Goal: Task Accomplishment & Management: Manage account settings

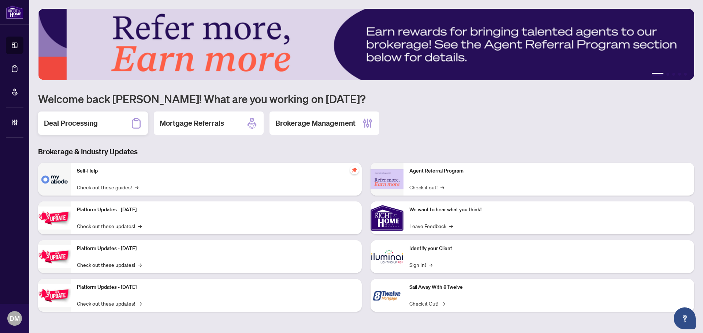
click at [86, 124] on h2 "Deal Processing" at bounding box center [71, 123] width 54 height 10
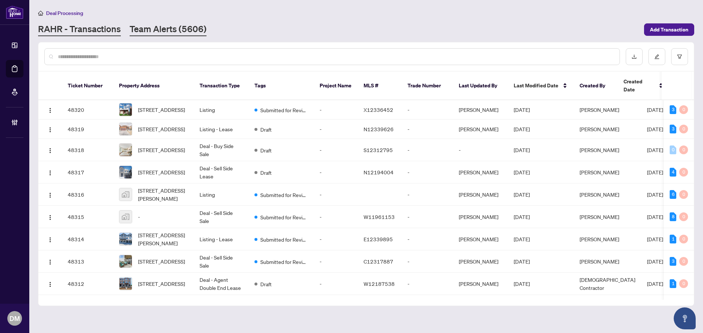
click at [184, 30] on link "Team Alerts (5606)" at bounding box center [168, 29] width 77 height 13
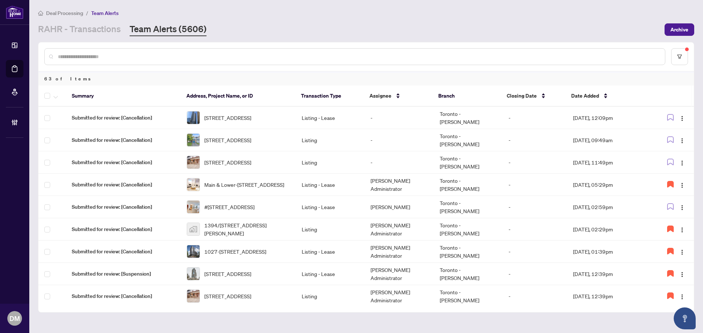
click at [520, 15] on div "Deal Processing / Team Alerts" at bounding box center [366, 13] width 656 height 8
click at [537, 34] on div "[PERSON_NAME] - Transactions Team Alerts (5606)" at bounding box center [349, 29] width 622 height 13
click at [602, 43] on div at bounding box center [365, 56] width 655 height 29
drag, startPoint x: 626, startPoint y: 28, endPoint x: 605, endPoint y: 39, distance: 23.6
click at [626, 28] on div "[PERSON_NAME] - Transactions Team Alerts (5606)" at bounding box center [349, 29] width 622 height 13
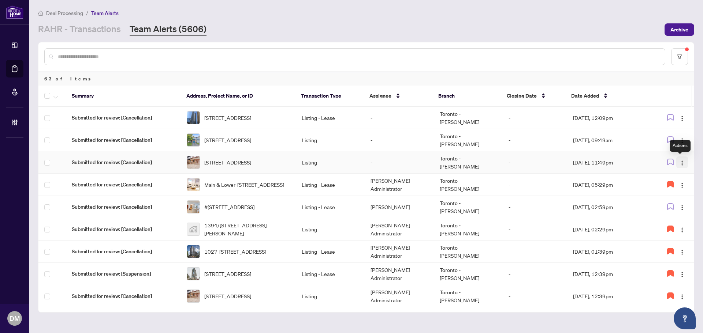
click at [681, 163] on img "button" at bounding box center [682, 163] width 6 height 6
click at [672, 179] on span "Assign Myself" at bounding box center [663, 177] width 34 height 8
click at [670, 207] on icon "button" at bounding box center [670, 206] width 7 height 7
click at [88, 28] on link "RAHR - Transactions" at bounding box center [79, 29] width 83 height 13
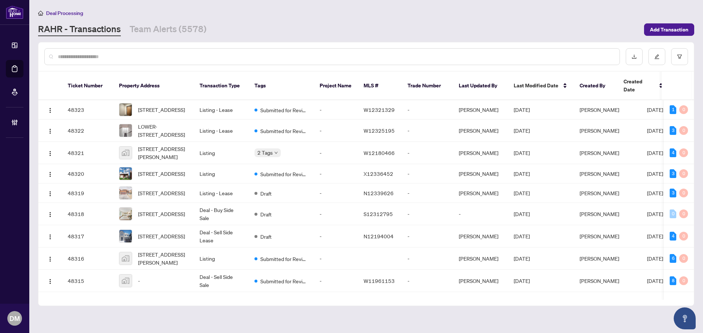
click at [168, 61] on div at bounding box center [331, 56] width 575 height 17
click at [181, 56] on input "text" at bounding box center [335, 57] width 555 height 8
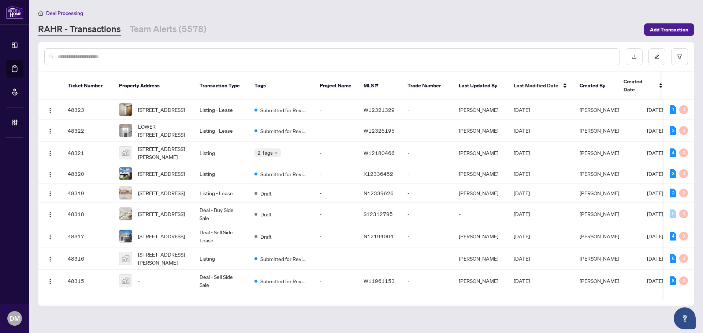
click at [181, 56] on input "text" at bounding box center [335, 57] width 555 height 8
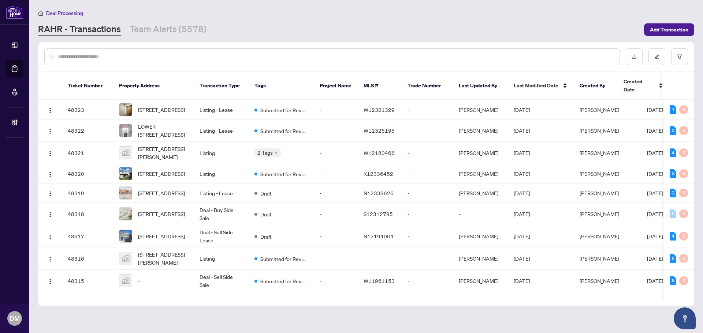
click at [181, 56] on input "text" at bounding box center [335, 57] width 555 height 8
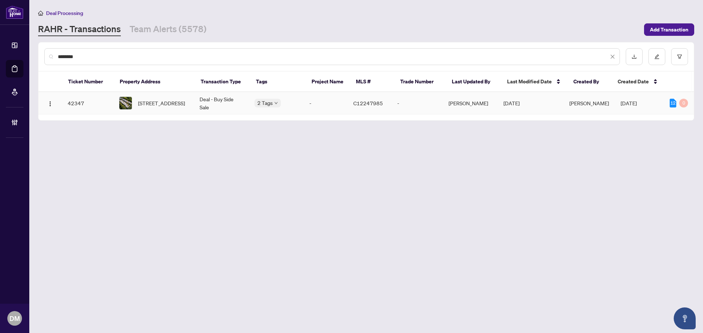
type input "********"
click at [497, 98] on td "[PERSON_NAME]" at bounding box center [469, 103] width 55 height 22
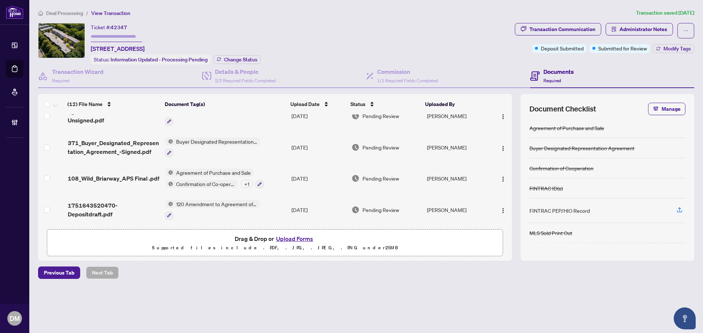
scroll to position [248, 0]
click at [99, 84] on div "Transaction Wizard Required" at bounding box center [120, 76] width 164 height 24
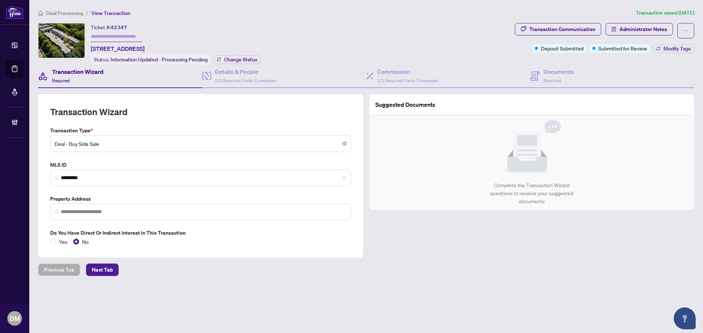
type input "**********"
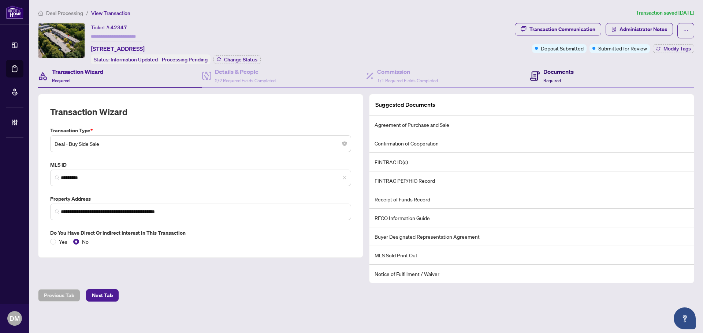
click at [543, 71] on h4 "Documents" at bounding box center [558, 71] width 30 height 9
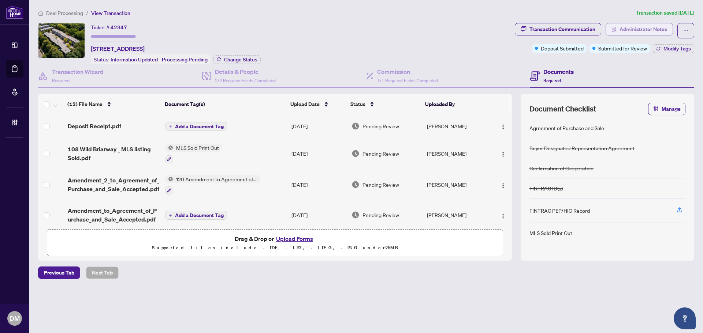
click at [651, 25] on span "Administrator Notes" at bounding box center [643, 29] width 48 height 12
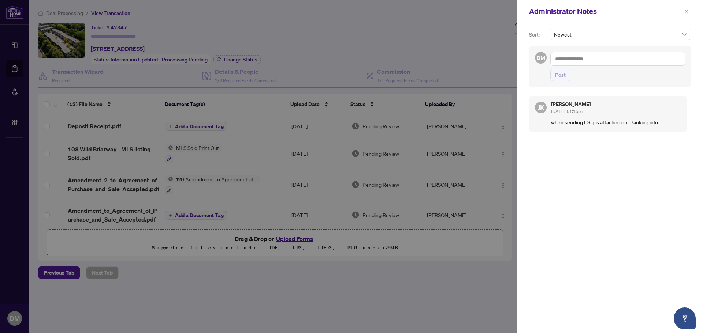
click at [685, 12] on icon "close" at bounding box center [686, 11] width 4 height 4
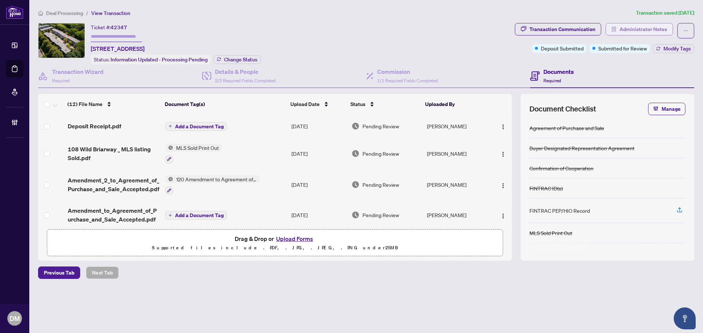
click at [655, 25] on span "Administrator Notes" at bounding box center [643, 29] width 48 height 12
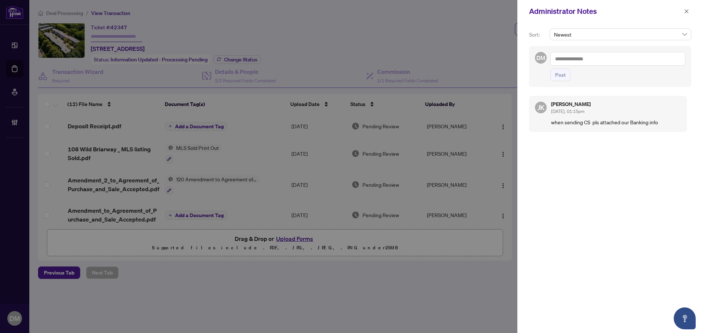
click at [686, 18] on div "Administrator Notes" at bounding box center [610, 11] width 186 height 23
drag, startPoint x: 686, startPoint y: 15, endPoint x: 674, endPoint y: 18, distance: 11.9
click at [686, 15] on span "button" at bounding box center [686, 11] width 5 height 12
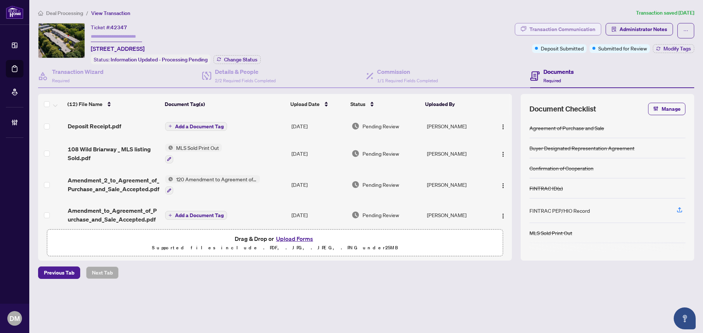
click at [584, 23] on button "Transaction Communication" at bounding box center [558, 29] width 86 height 12
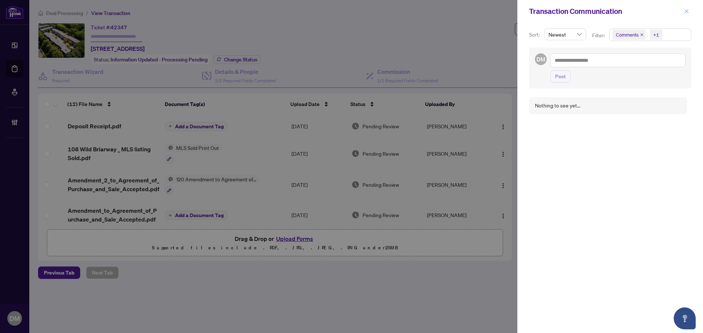
click at [686, 8] on span "button" at bounding box center [686, 11] width 5 height 12
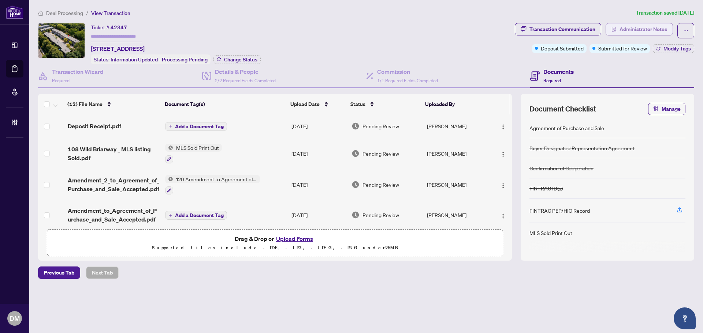
click at [628, 27] on span "Administrator Notes" at bounding box center [643, 29] width 48 height 12
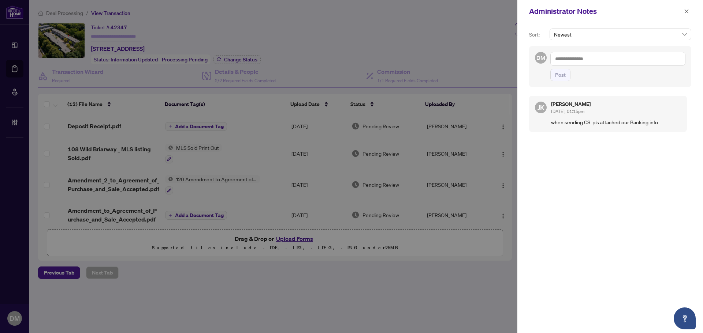
click at [609, 57] on textarea at bounding box center [617, 59] width 135 height 14
click at [603, 55] on textarea "**********" at bounding box center [617, 59] width 135 height 14
drag, startPoint x: 639, startPoint y: 58, endPoint x: 545, endPoint y: 46, distance: 94.4
click at [545, 46] on div "**********" at bounding box center [610, 66] width 162 height 41
click at [635, 56] on textarea "**********" at bounding box center [617, 59] width 135 height 14
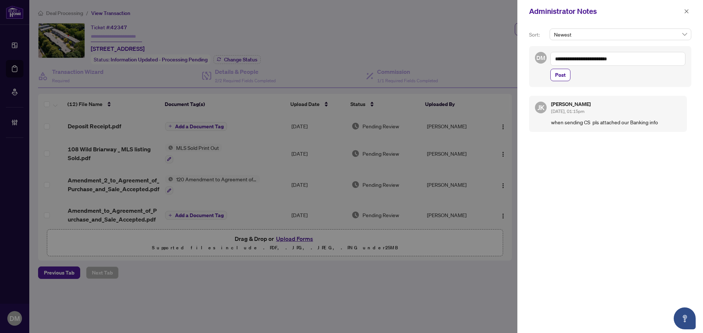
click at [636, 58] on textarea "**********" at bounding box center [617, 59] width 135 height 14
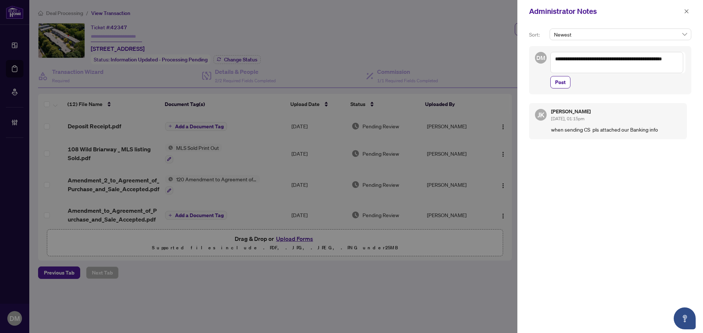
drag, startPoint x: 581, startPoint y: 69, endPoint x: 550, endPoint y: 55, distance: 33.7
click at [550, 55] on textarea "**********" at bounding box center [616, 62] width 133 height 21
click at [620, 70] on textarea "**********" at bounding box center [616, 62] width 133 height 21
click at [619, 70] on textarea "**********" at bounding box center [616, 62] width 133 height 21
drag, startPoint x: 619, startPoint y: 70, endPoint x: 576, endPoint y: 65, distance: 43.1
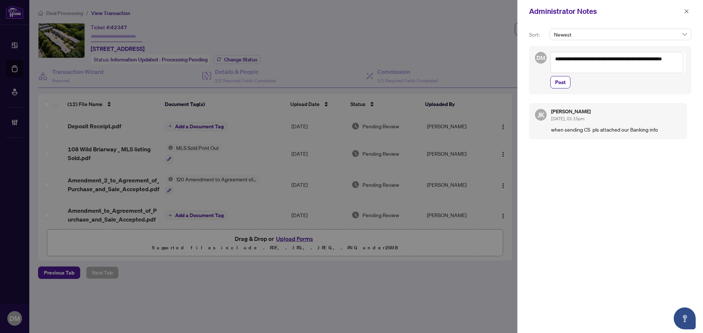
click at [576, 65] on textarea "**********" at bounding box center [616, 62] width 133 height 21
type textarea "**********"
click at [600, 67] on textarea "**********" at bounding box center [616, 62] width 133 height 21
click at [618, 66] on textarea "**********" at bounding box center [616, 62] width 133 height 21
drag, startPoint x: 565, startPoint y: 80, endPoint x: 594, endPoint y: 72, distance: 30.7
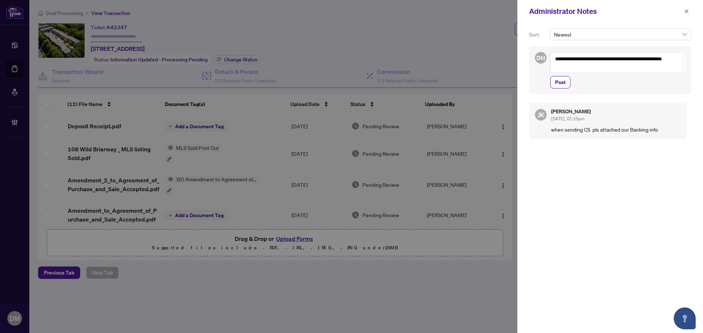
click at [620, 65] on div "**********" at bounding box center [617, 70] width 135 height 37
drag, startPoint x: 594, startPoint y: 72, endPoint x: 549, endPoint y: 61, distance: 46.9
click at [549, 61] on div "**********" at bounding box center [610, 70] width 162 height 48
drag, startPoint x: 687, startPoint y: 10, endPoint x: 681, endPoint y: 13, distance: 7.4
click at [687, 10] on icon "close" at bounding box center [686, 11] width 5 height 5
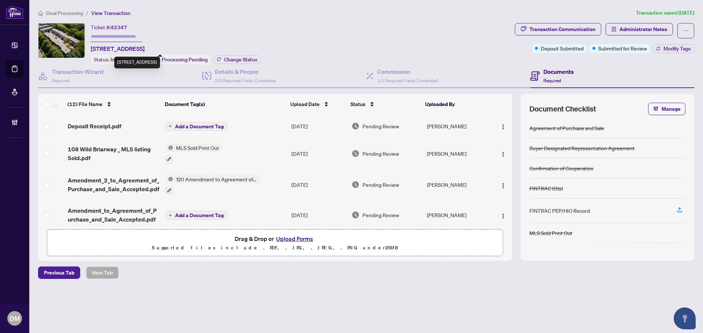
drag, startPoint x: 147, startPoint y: 53, endPoint x: 91, endPoint y: 50, distance: 56.5
click at [91, 50] on div "Ticket #: 42347 [STREET_ADDRESS] Status: Information Updated - Processing Pendi…" at bounding box center [176, 43] width 170 height 41
drag, startPoint x: 136, startPoint y: 27, endPoint x: 128, endPoint y: 27, distance: 8.4
click at [136, 27] on div "Ticket #: 42347 [STREET_ADDRESS]" at bounding box center [118, 38] width 54 height 30
drag, startPoint x: 127, startPoint y: 26, endPoint x: 112, endPoint y: 26, distance: 15.0
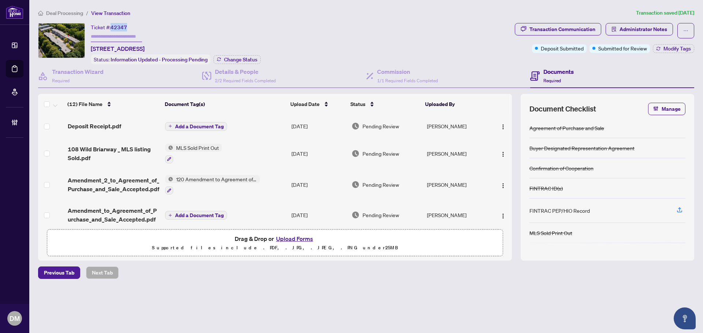
click at [112, 26] on span "42347" at bounding box center [119, 27] width 16 height 7
copy span "42347"
drag, startPoint x: 79, startPoint y: 75, endPoint x: 265, endPoint y: 71, distance: 185.6
click at [79, 75] on h4 "Transaction Wizard" at bounding box center [78, 71] width 52 height 9
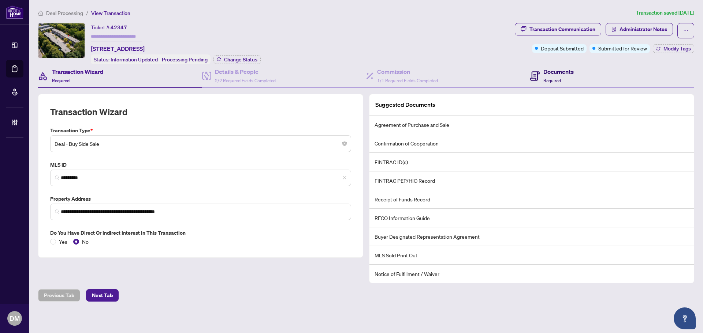
click at [537, 73] on div "Documents Required" at bounding box center [552, 75] width 44 height 17
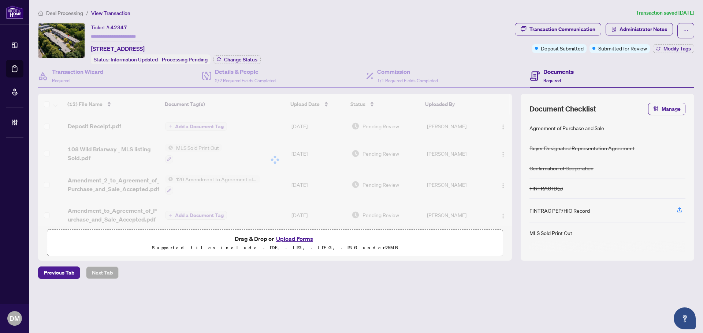
click at [400, 45] on div "Ticket #: 42347 [STREET_ADDRESS] Status: Information Updated - Processing Pendi…" at bounding box center [275, 43] width 474 height 41
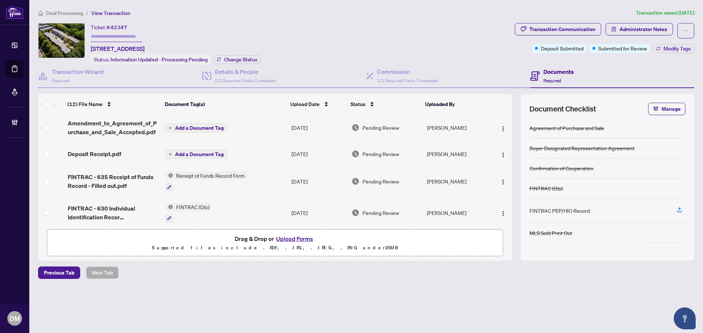
scroll to position [248, 0]
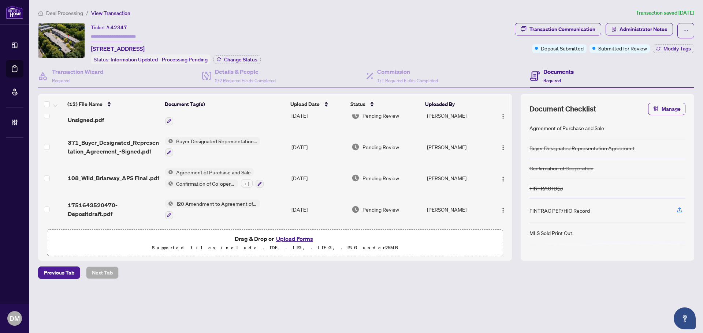
click at [431, 28] on div "Ticket #: 42347 [STREET_ADDRESS] Status: Information Updated - Processing Pendi…" at bounding box center [275, 43] width 474 height 41
click at [363, 33] on div "Ticket #: 42347 [STREET_ADDRESS] Status: Information Updated - Processing Pendi…" at bounding box center [275, 43] width 474 height 41
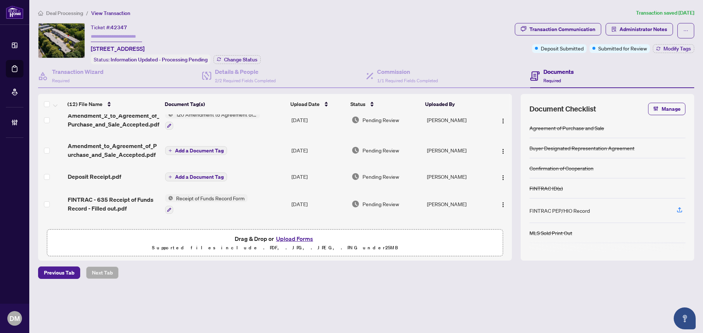
scroll to position [0, 0]
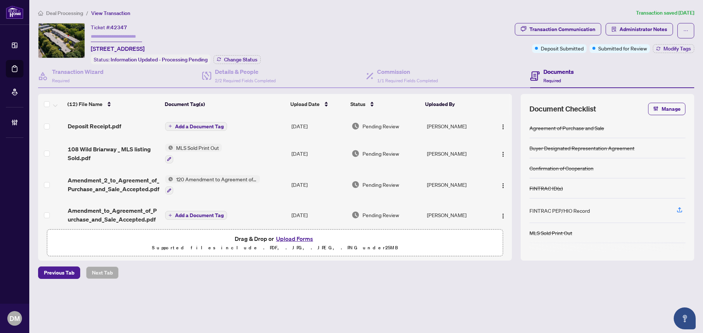
click at [344, 25] on div "Ticket #: 42347 [STREET_ADDRESS] Status: Information Updated - Processing Pendi…" at bounding box center [275, 43] width 474 height 41
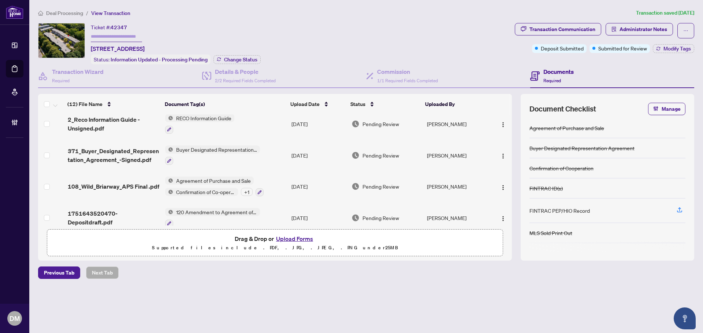
scroll to position [248, 0]
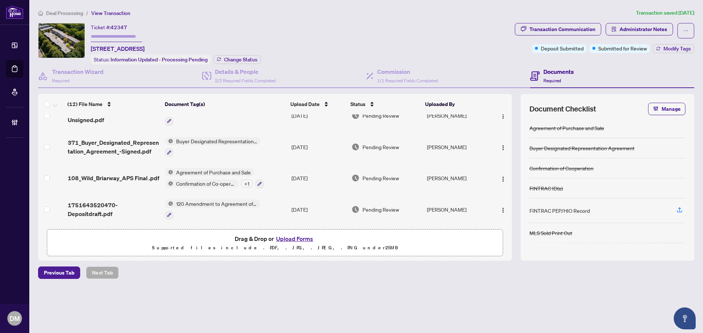
click at [420, 30] on div "Ticket #: 42347 [STREET_ADDRESS] Status: Information Updated - Processing Pendi…" at bounding box center [275, 43] width 474 height 41
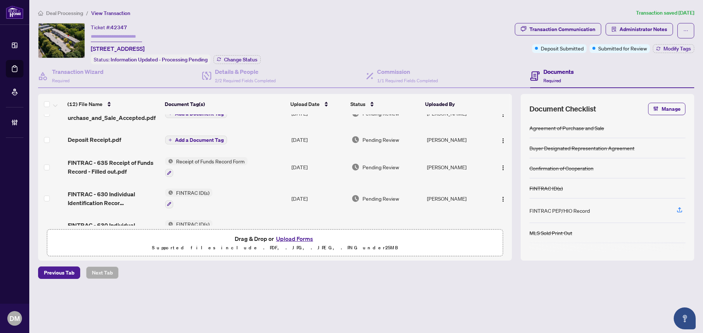
scroll to position [0, 0]
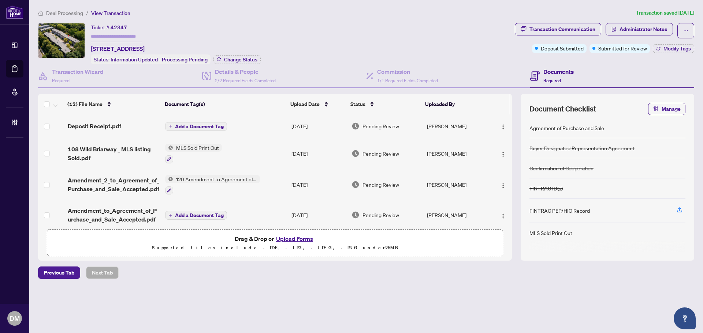
click at [333, 34] on div "Ticket #: 42347 [STREET_ADDRESS] Status: Information Updated - Processing Pendi…" at bounding box center [275, 43] width 474 height 41
click at [398, 138] on td "Pending Review" at bounding box center [385, 153] width 75 height 31
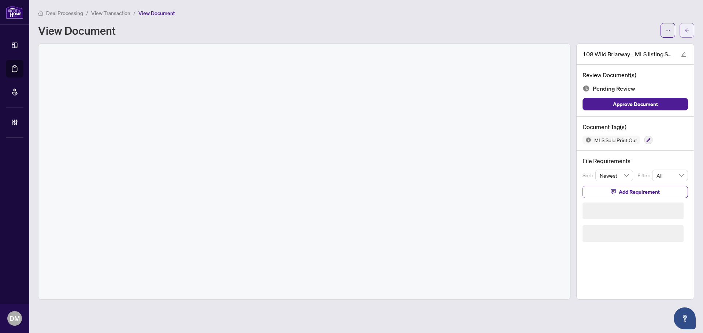
click at [688, 29] on icon "arrow-left" at bounding box center [686, 30] width 5 height 5
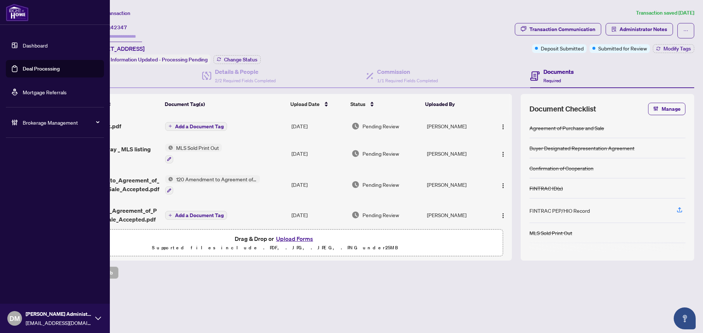
drag, startPoint x: 25, startPoint y: 53, endPoint x: 35, endPoint y: 49, distance: 11.3
click at [25, 49] on link "Dashboard" at bounding box center [35, 45] width 25 height 7
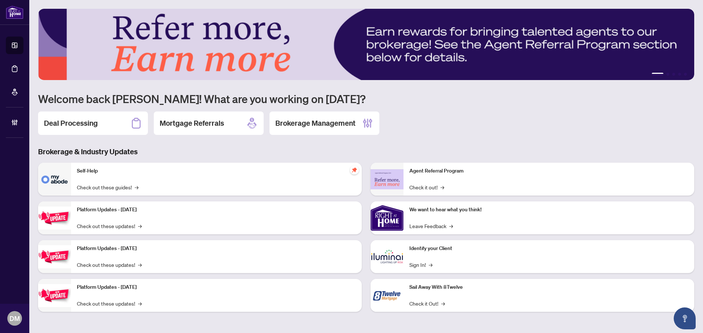
click at [94, 130] on div "Deal Processing" at bounding box center [93, 123] width 110 height 23
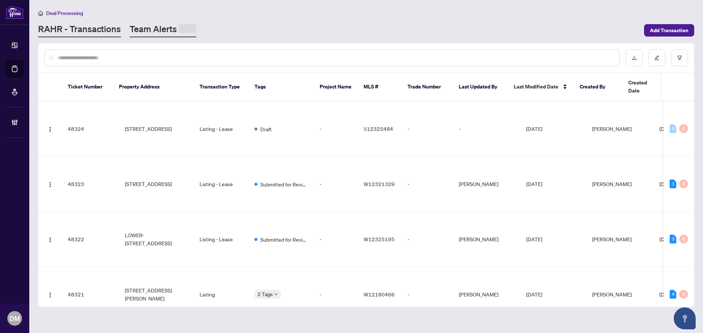
click at [159, 25] on link "Team Alerts" at bounding box center [163, 30] width 67 height 14
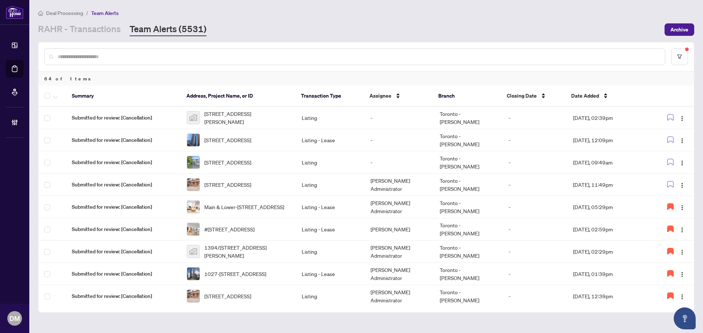
click at [340, 40] on main "Deal Processing / Team Alerts [PERSON_NAME] - Transactions Team Alerts (5531) A…" at bounding box center [365, 166] width 673 height 333
click at [455, 34] on div "[PERSON_NAME] - Transactions Team Alerts (5531)" at bounding box center [349, 29] width 622 height 13
click at [667, 181] on icon "button" at bounding box center [670, 184] width 7 height 7
click at [400, 186] on td "[PERSON_NAME] Administrator" at bounding box center [398, 185] width 69 height 22
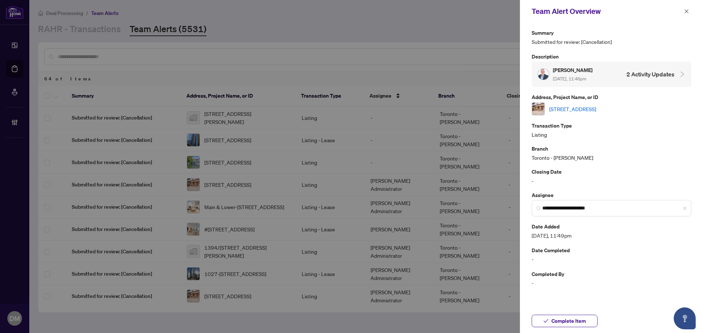
click at [596, 108] on link "[STREET_ADDRESS]" at bounding box center [572, 109] width 47 height 8
click at [687, 9] on icon "close" at bounding box center [686, 11] width 5 height 5
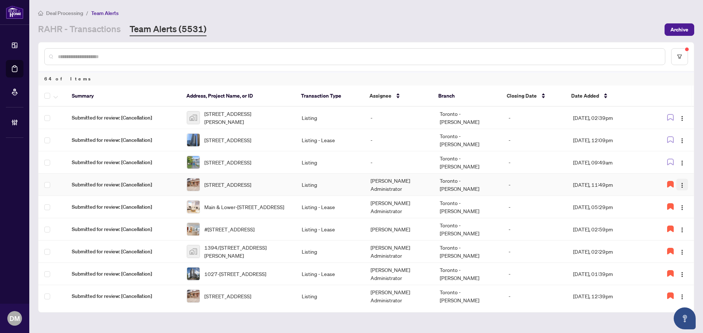
click at [680, 181] on span "button" at bounding box center [682, 185] width 6 height 8
click at [672, 222] on span "Complete Item" at bounding box center [660, 220] width 37 height 8
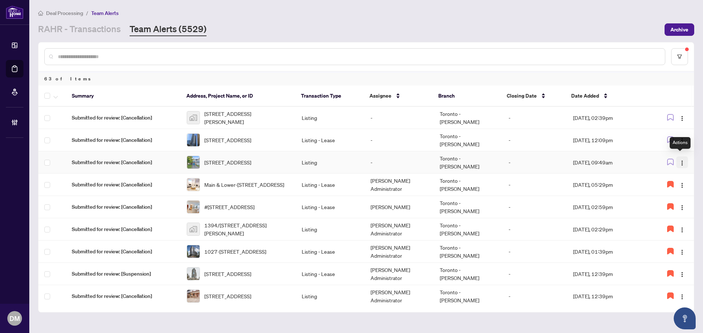
click at [679, 158] on span "button" at bounding box center [682, 162] width 6 height 8
click at [673, 174] on span "Assign Myself" at bounding box center [663, 174] width 34 height 8
click at [644, 162] on td "[DATE], 09:49am" at bounding box center [608, 162] width 83 height 22
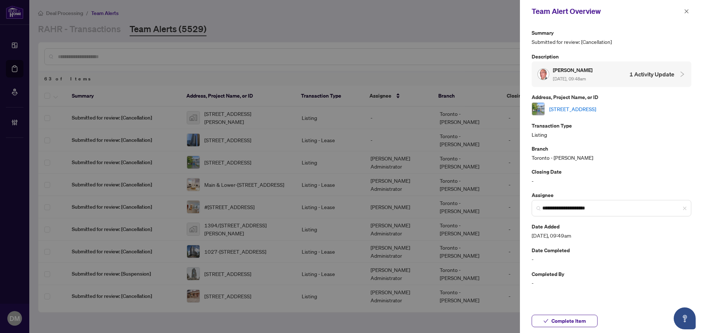
click at [596, 111] on link "[STREET_ADDRESS]" at bounding box center [572, 109] width 47 height 8
click at [684, 14] on icon "close" at bounding box center [686, 11] width 5 height 5
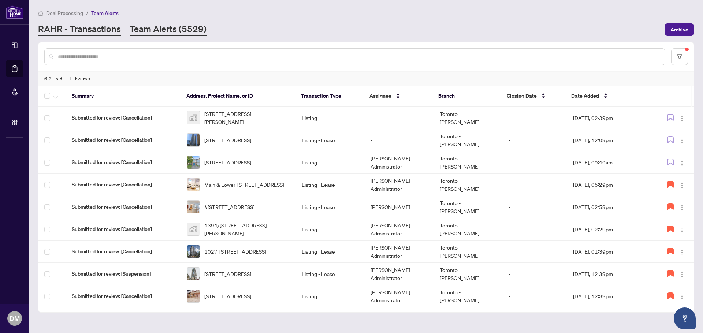
click at [79, 23] on link "RAHR - Transactions" at bounding box center [79, 29] width 83 height 13
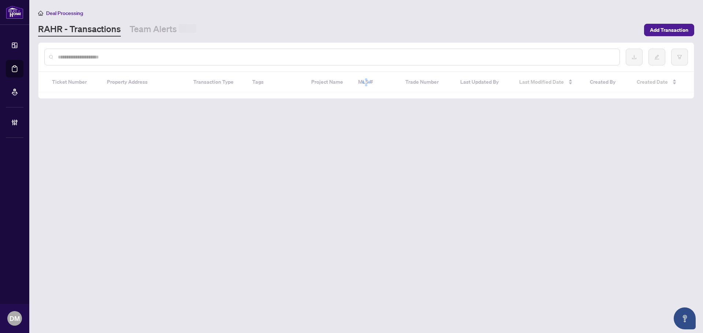
click at [135, 64] on div at bounding box center [331, 57] width 575 height 17
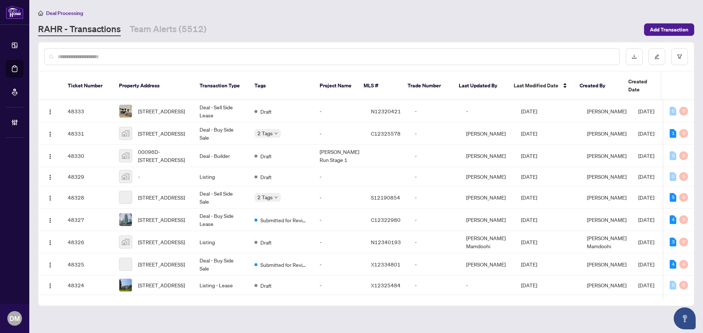
click at [143, 56] on input "text" at bounding box center [335, 57] width 555 height 8
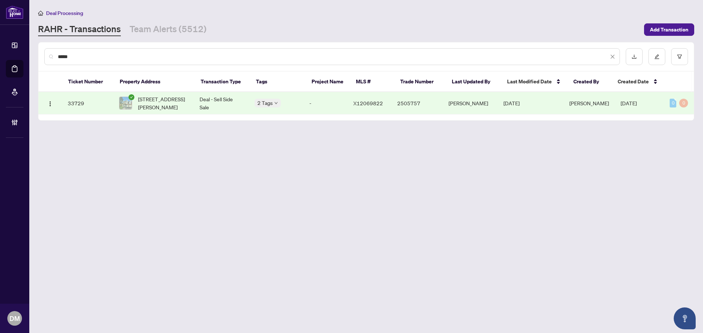
type input "*****"
click at [287, 101] on div "2 Tags" at bounding box center [275, 103] width 43 height 8
click at [563, 101] on td "[DATE]" at bounding box center [530, 103] width 66 height 22
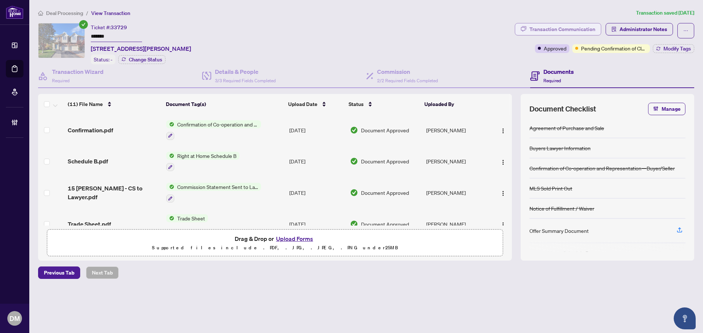
click at [591, 28] on div "Transaction Communication" at bounding box center [562, 29] width 66 height 12
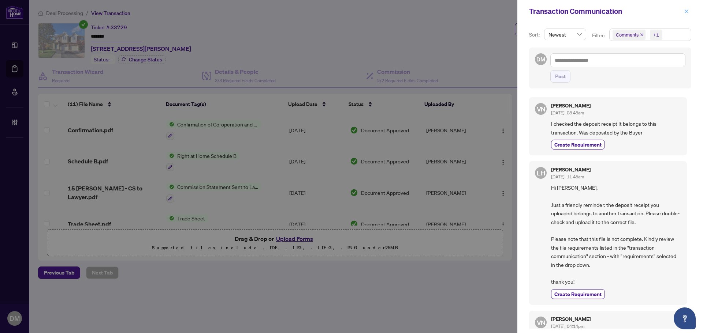
click at [687, 16] on span "button" at bounding box center [686, 11] width 5 height 12
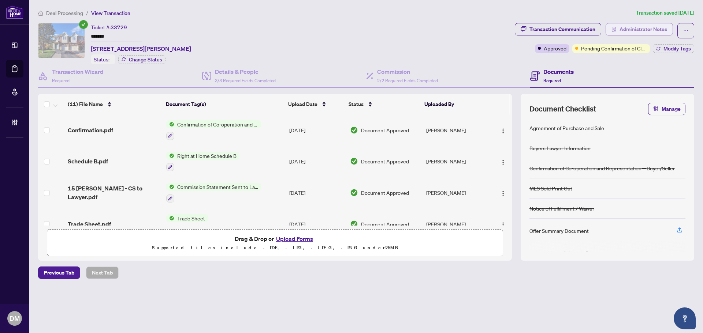
click at [653, 32] on span "Administrator Notes" at bounding box center [643, 29] width 48 height 12
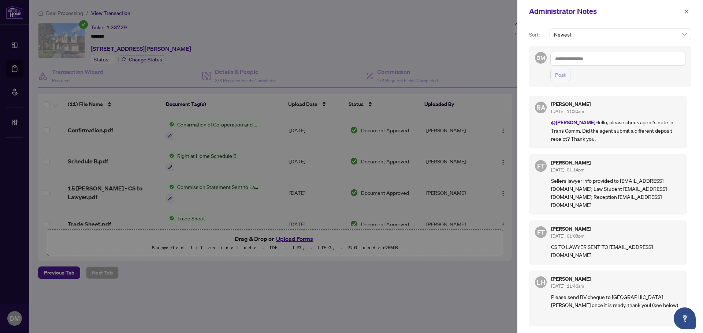
click at [692, 12] on div "Administrator Notes" at bounding box center [610, 11] width 186 height 23
click at [689, 12] on button "button" at bounding box center [686, 11] width 10 height 9
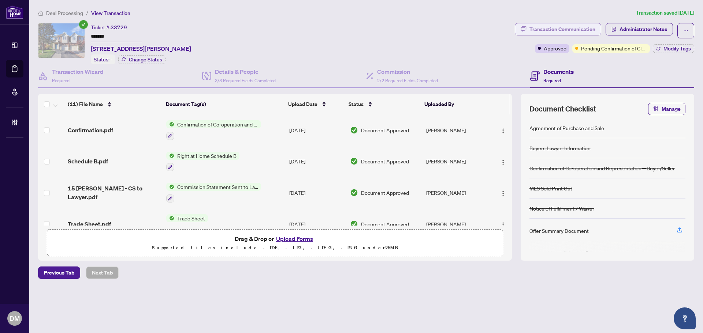
click at [546, 30] on div "Transaction Communication" at bounding box center [562, 29] width 66 height 12
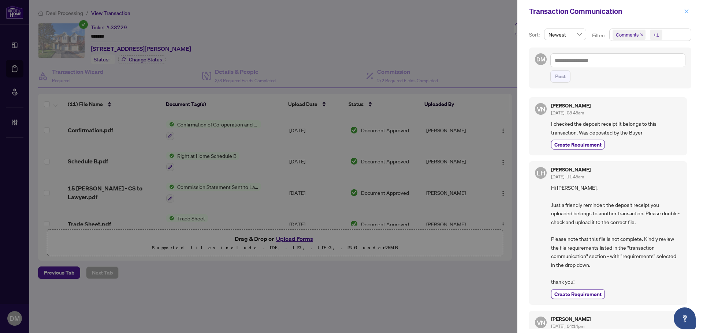
click at [688, 16] on span "button" at bounding box center [686, 11] width 5 height 12
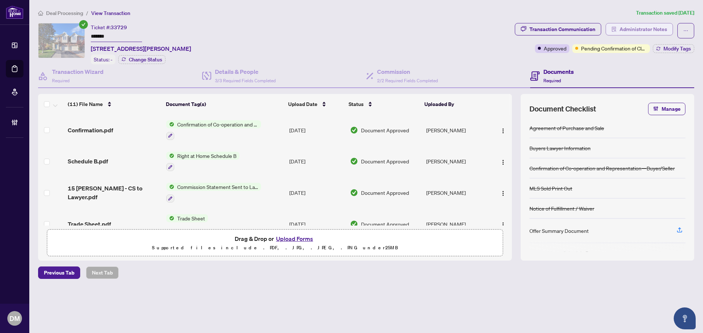
click at [624, 25] on span "Administrator Notes" at bounding box center [643, 29] width 48 height 12
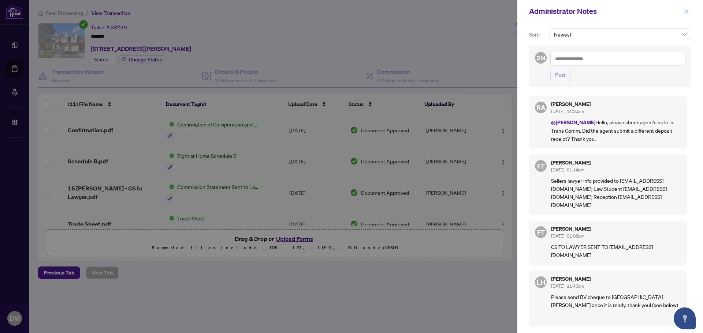
click at [685, 12] on icon "close" at bounding box center [686, 11] width 5 height 5
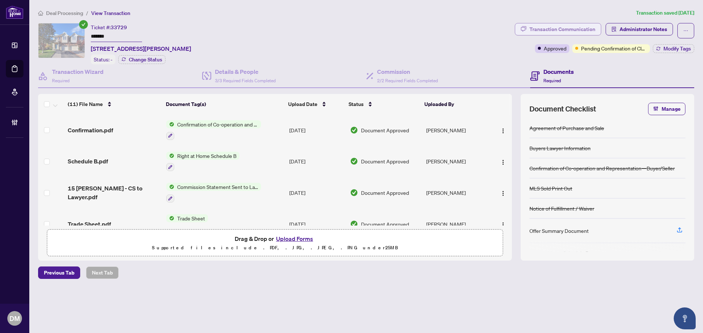
click at [539, 26] on div "Transaction Communication" at bounding box center [562, 29] width 66 height 12
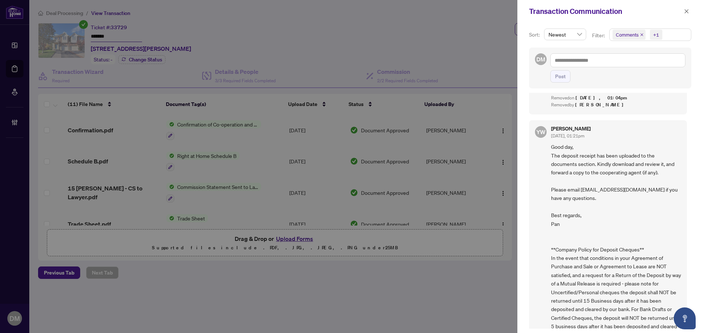
scroll to position [1068, 0]
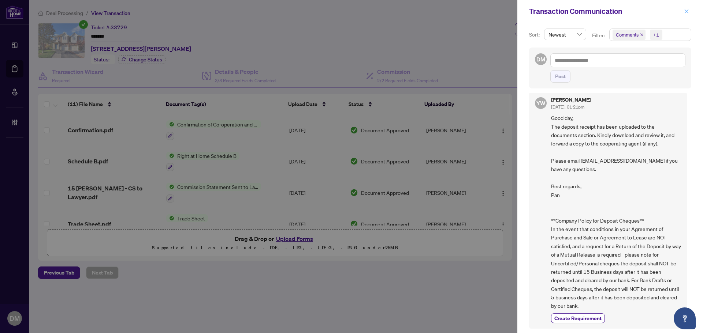
drag, startPoint x: 688, startPoint y: 7, endPoint x: 624, endPoint y: 53, distance: 78.3
click at [687, 8] on span "button" at bounding box center [686, 11] width 5 height 12
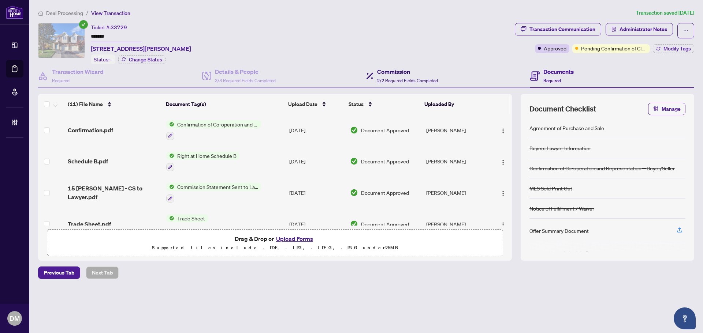
click at [366, 70] on span at bounding box center [369, 75] width 7 height 17
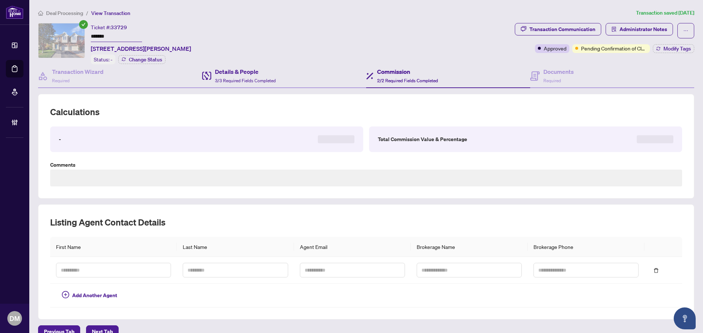
type textarea "**********"
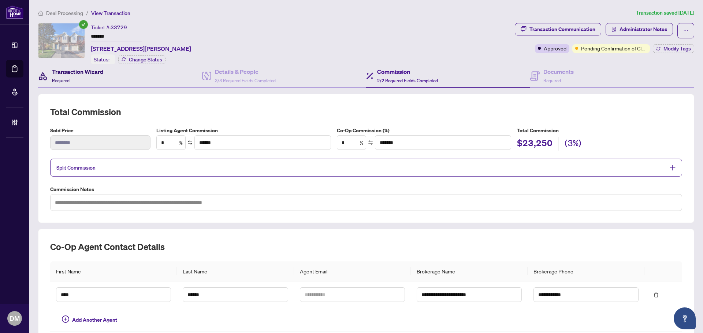
click at [97, 77] on div "Transaction Wizard Required" at bounding box center [78, 75] width 52 height 17
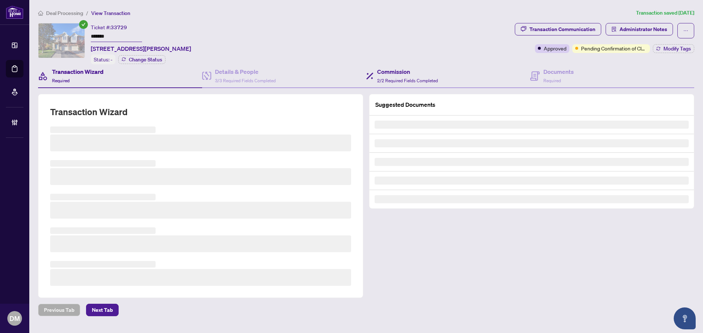
click at [402, 64] on div "Commission 2/2 Required Fields Completed" at bounding box center [448, 76] width 164 height 24
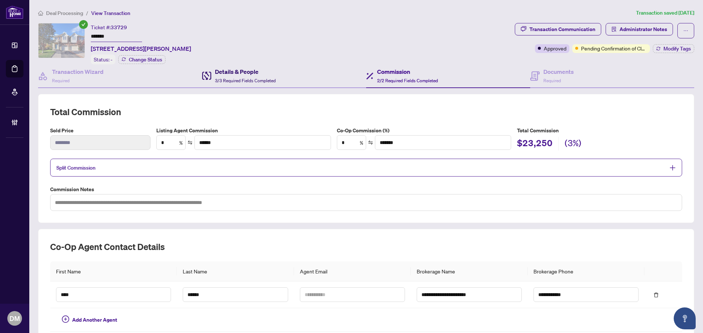
click at [245, 70] on h4 "Details & People" at bounding box center [245, 71] width 61 height 9
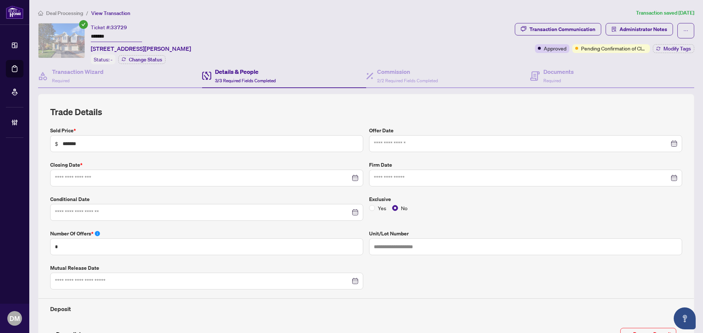
type input "**********"
click at [566, 66] on div "Documents Required" at bounding box center [612, 76] width 164 height 24
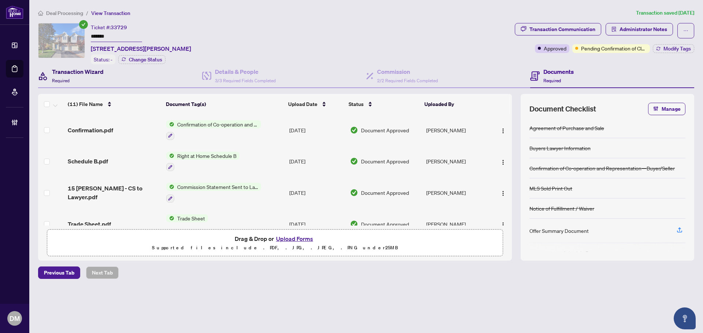
click at [89, 77] on div "Transaction Wizard Required" at bounding box center [78, 75] width 52 height 17
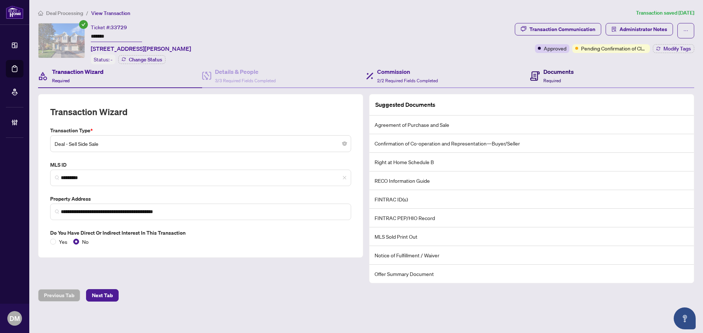
click at [543, 79] on span "Required" at bounding box center [552, 80] width 18 height 5
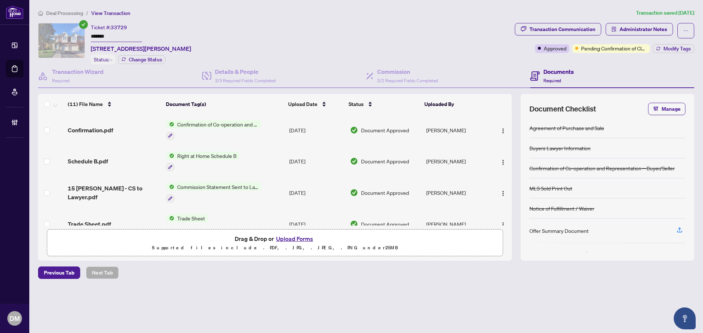
drag, startPoint x: 432, startPoint y: 9, endPoint x: 439, endPoint y: 8, distance: 7.1
click at [430, 9] on ol "Deal Processing / View Transaction" at bounding box center [335, 13] width 595 height 8
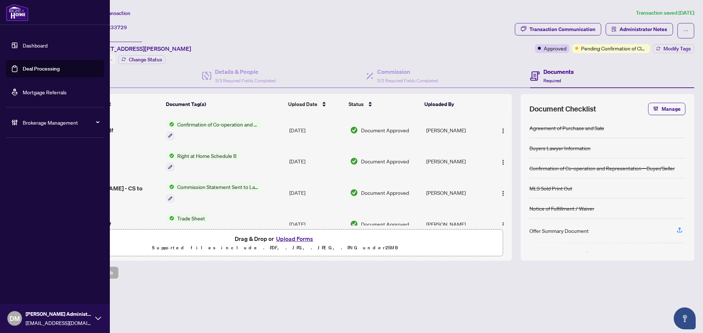
drag, startPoint x: 20, startPoint y: 13, endPoint x: 42, endPoint y: 15, distance: 21.3
click at [20, 13] on img at bounding box center [17, 13] width 23 height 18
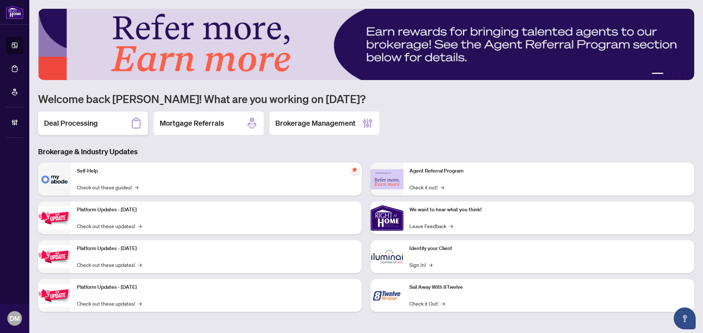
click at [105, 128] on div "Deal Processing" at bounding box center [93, 123] width 110 height 23
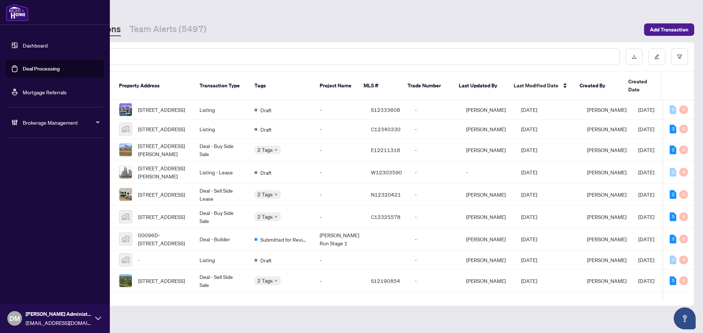
click at [12, 17] on img at bounding box center [17, 13] width 23 height 18
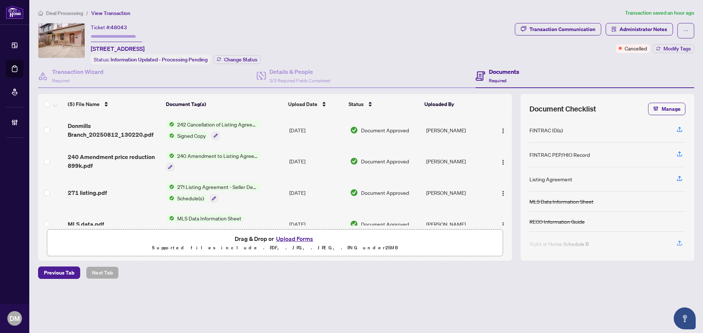
drag, startPoint x: 228, startPoint y: 48, endPoint x: 89, endPoint y: 51, distance: 139.1
click at [89, 51] on div "Ticket #: 48043 610 Lauder Ave, Toronto, Ontario M6E 3J7, Canada Status: Inform…" at bounding box center [275, 43] width 474 height 41
copy span "[STREET_ADDRESS]"
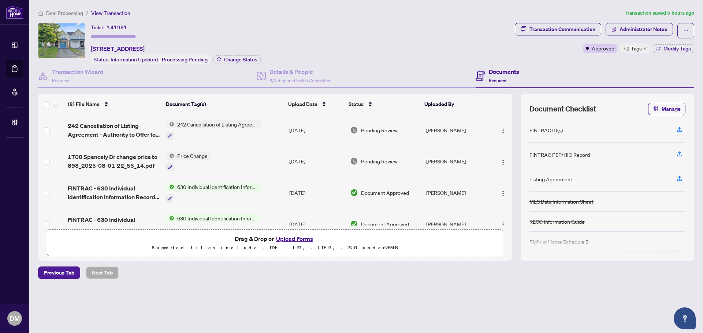
click at [633, 53] on div "Transaction Communication Administrator Notes Approved +2 Tags Modify Tags" at bounding box center [604, 43] width 182 height 41
click at [635, 51] on span "+2 Tags" at bounding box center [632, 48] width 19 height 8
click at [408, 156] on td "Pending Review" at bounding box center [385, 161] width 76 height 31
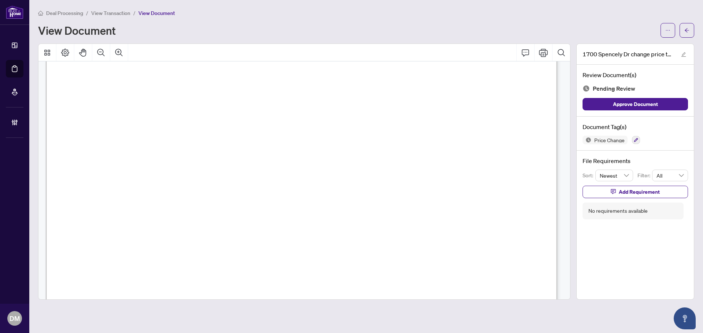
scroll to position [72, 0]
click at [637, 140] on icon "button" at bounding box center [635, 140] width 4 height 4
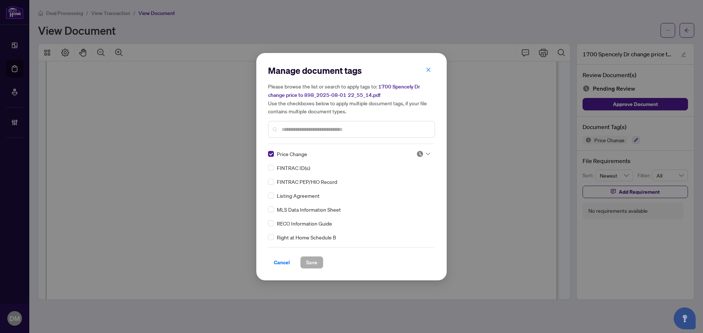
click at [426, 155] on div at bounding box center [423, 153] width 14 height 7
click at [391, 188] on div "Approved" at bounding box center [398, 190] width 47 height 8
click at [316, 254] on div "Cancel Save" at bounding box center [351, 258] width 167 height 22
click at [316, 258] on span "Save" at bounding box center [311, 263] width 11 height 12
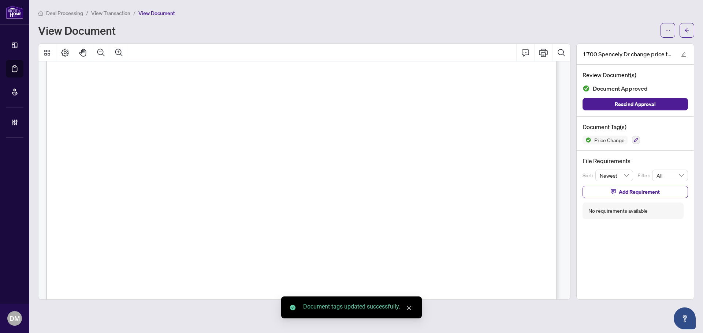
click at [687, 30] on icon "arrow-left" at bounding box center [686, 30] width 4 height 4
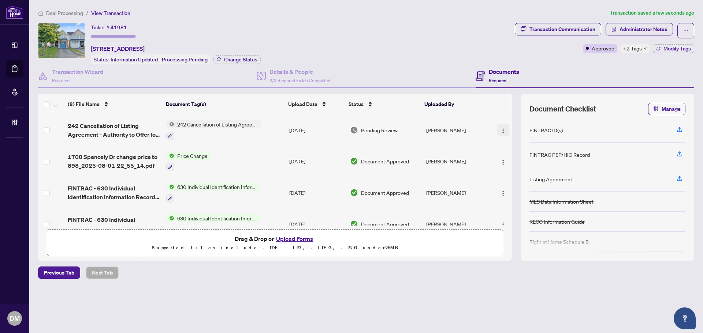
click at [500, 131] on img "button" at bounding box center [503, 131] width 6 height 6
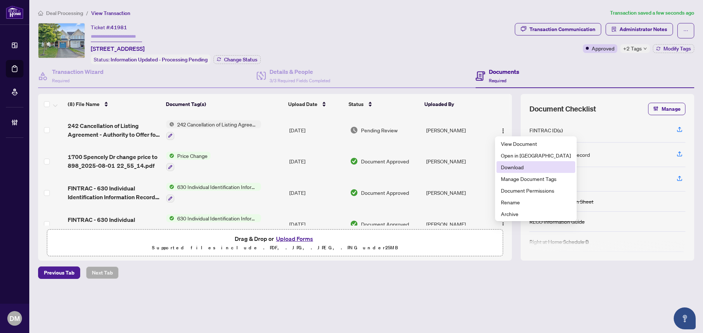
click at [510, 163] on span "Download" at bounding box center [536, 167] width 70 height 8
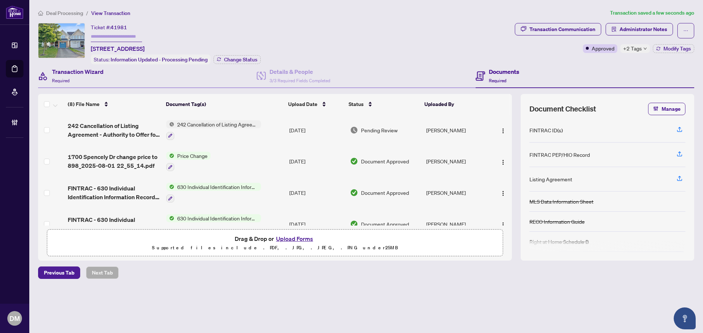
click at [109, 78] on div "Transaction Wizard Required" at bounding box center [147, 76] width 218 height 24
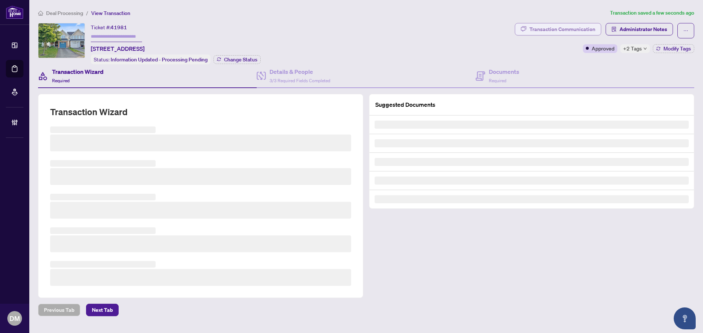
click at [577, 29] on div "Transaction Communication" at bounding box center [562, 29] width 66 height 12
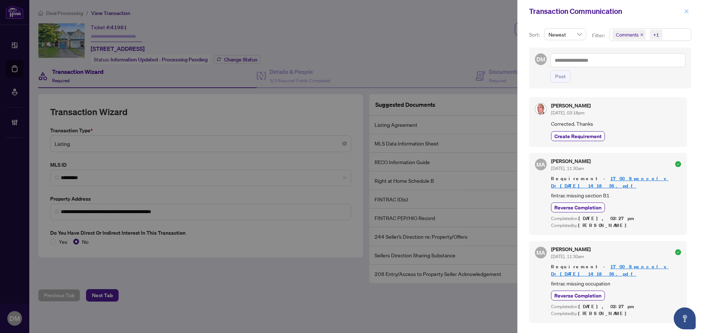
click at [686, 8] on span "button" at bounding box center [686, 11] width 5 height 12
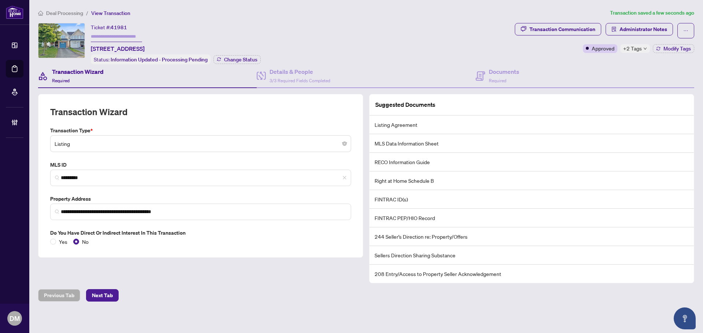
click at [481, 61] on div "Ticket #: 41981 1700 Spencely Dr, Oshawa, Ontario L1K 0B2, Canada Status: Infor…" at bounding box center [275, 43] width 474 height 41
click at [482, 68] on div "Documents Required" at bounding box center [497, 75] width 44 height 17
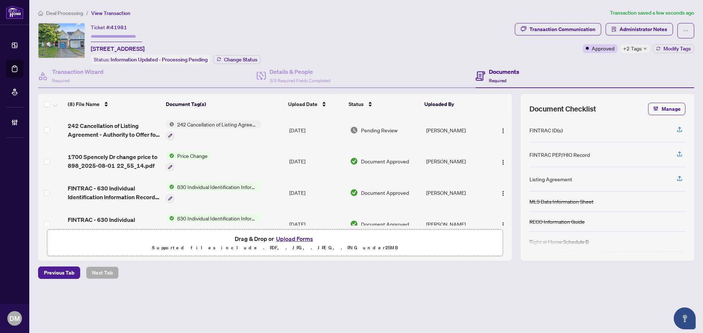
click at [255, 122] on span "242 Cancellation of Listing Agreement - Authority to Offer for Sale" at bounding box center [217, 124] width 87 height 8
click at [347, 127] on td "Pending Review" at bounding box center [385, 130] width 76 height 31
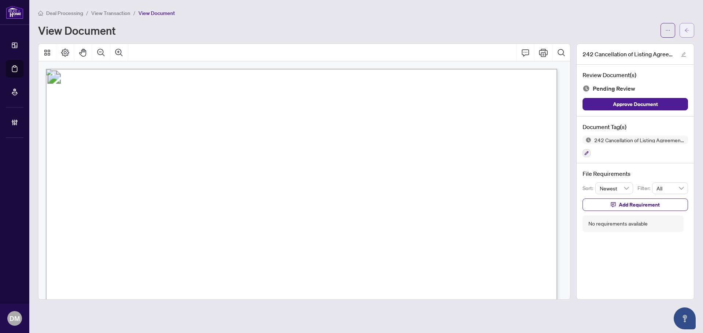
click at [691, 26] on button "button" at bounding box center [686, 30] width 15 height 15
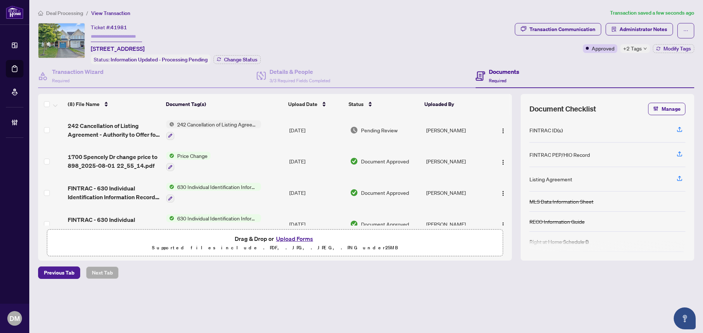
drag, startPoint x: 233, startPoint y: 45, endPoint x: 87, endPoint y: 50, distance: 145.7
click at [87, 50] on div "Ticket #: 41981 1700 Spencely Dr, Oshawa, Ontario L1K 0B2, Canada Status: Infor…" at bounding box center [275, 43] width 474 height 41
click at [229, 35] on div "Ticket #: 41981 1700 Spencely Dr, Oshawa, Ontario L1K 0B2, Canada Status: Infor…" at bounding box center [176, 43] width 170 height 41
drag, startPoint x: 230, startPoint y: 46, endPoint x: 88, endPoint y: 49, distance: 142.4
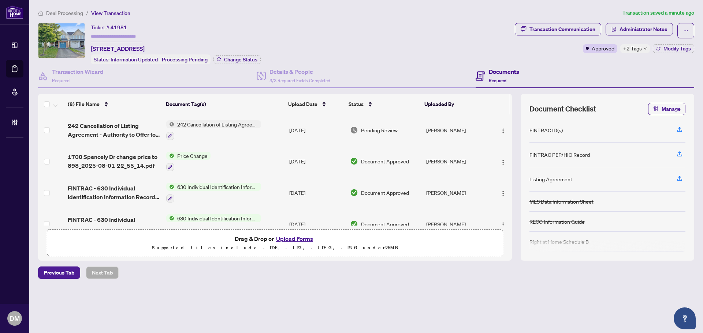
click at [88, 49] on div "Ticket #: 41981 1700 Spencely Dr, Oshawa, Ontario L1K 0B2, Canada Status: Infor…" at bounding box center [275, 43] width 474 height 41
copy span "[STREET_ADDRESS]"
click at [71, 14] on span "Deal Processing" at bounding box center [64, 13] width 37 height 7
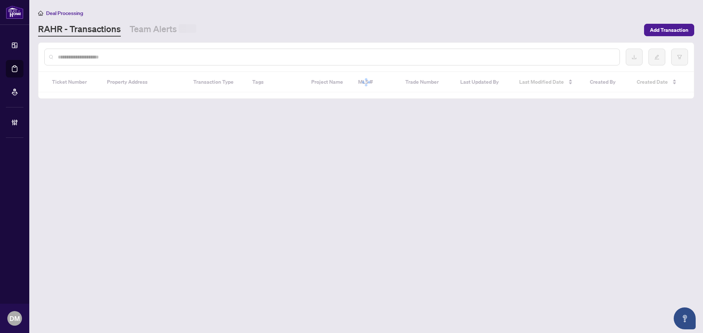
click at [185, 59] on input "text" at bounding box center [335, 57] width 555 height 8
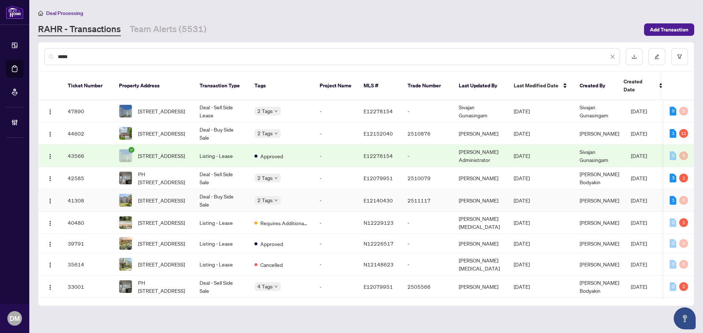
type input "*****"
click at [165, 197] on span "1035 Ellesmere Rd, Toronto, Ontario M1P 2X1, Canada" at bounding box center [161, 201] width 47 height 8
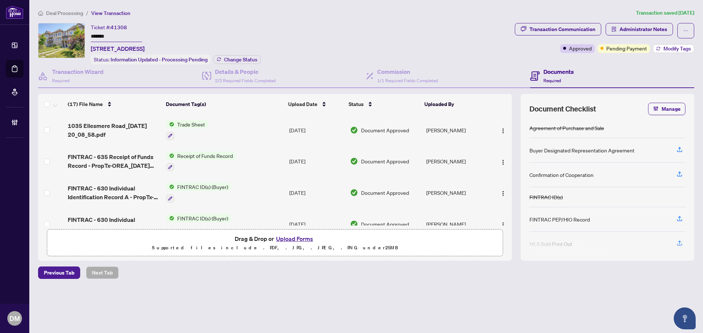
click at [661, 49] on button "Modify Tags" at bounding box center [672, 48] width 41 height 9
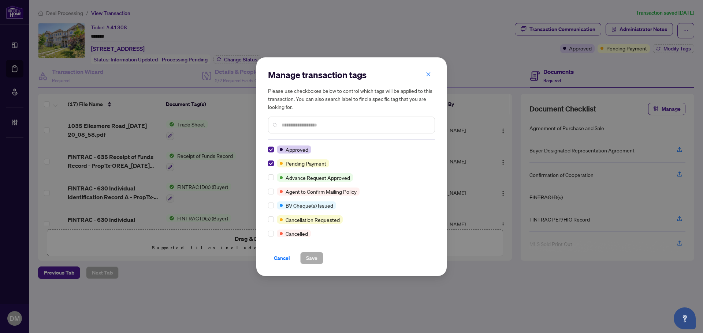
click at [276, 257] on span "Cancel" at bounding box center [282, 258] width 16 height 12
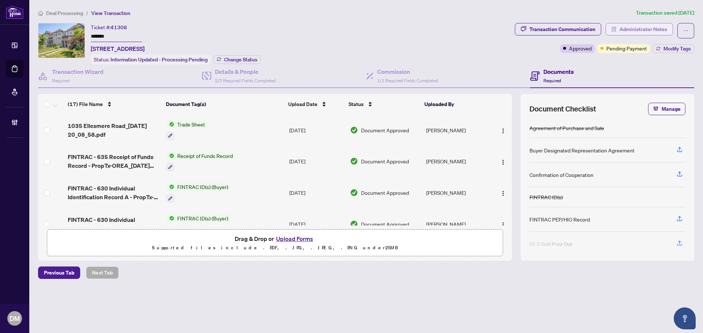
click at [646, 31] on span "Administrator Notes" at bounding box center [643, 29] width 48 height 12
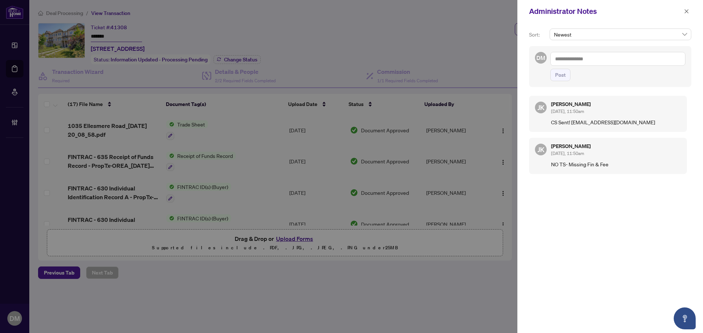
drag, startPoint x: 555, startPoint y: 120, endPoint x: 680, endPoint y: 120, distance: 124.1
click at [678, 118] on div "Jaye Khosravi Jul/24/2025, 11:50am CS Sent! frontdesk@homeartrealty.com" at bounding box center [616, 114] width 130 height 25
click at [680, 123] on p "CS Sent! frontdesk@homeartrealty.com" at bounding box center [616, 122] width 130 height 8
click at [623, 117] on div "Jaye Khosravi Jul/24/2025, 11:50am CS Sent! frontdesk@homeartrealty.com" at bounding box center [616, 114] width 130 height 25
click at [483, 50] on div at bounding box center [351, 166] width 703 height 333
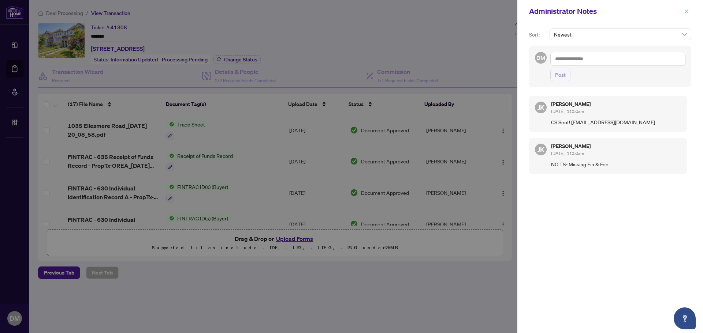
click at [688, 12] on button "button" at bounding box center [686, 11] width 10 height 9
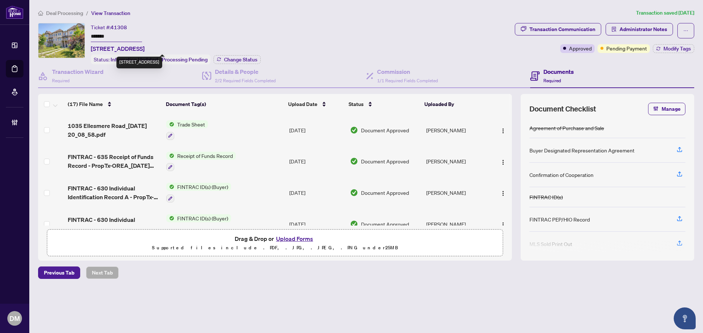
drag, startPoint x: 117, startPoint y: 49, endPoint x: 90, endPoint y: 50, distance: 26.7
click at [90, 50] on div "Ticket #: 41308 ******* 1035 Ellesmere Rd, Toronto, Ontario M1P 2X1, Canada Sta…" at bounding box center [275, 43] width 474 height 41
copy span "1035 Ellesmere Rd,"
drag, startPoint x: 407, startPoint y: 75, endPoint x: 527, endPoint y: 77, distance: 120.8
click at [407, 75] on div "Commission 1/1 Required Fields Completed" at bounding box center [407, 75] width 61 height 17
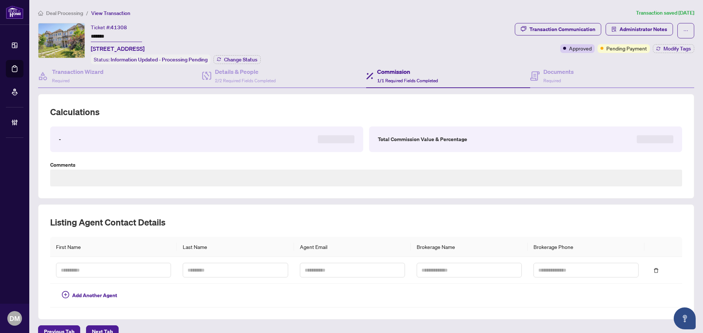
type textarea "**********"
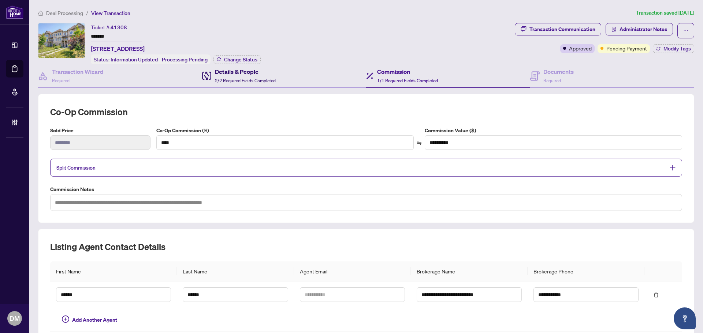
click at [252, 81] on span "2/2 Required Fields Completed" at bounding box center [245, 80] width 61 height 5
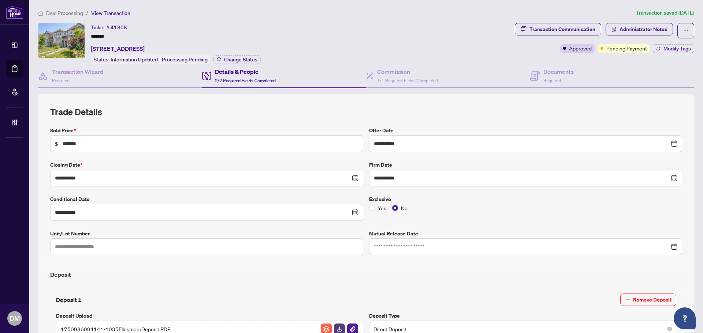
click at [66, 12] on span "Deal Processing" at bounding box center [64, 13] width 37 height 7
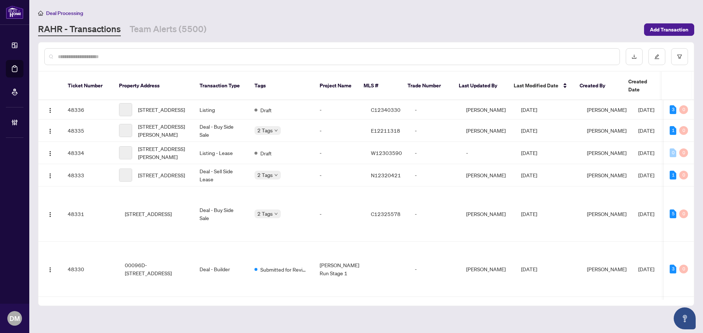
click at [181, 53] on input "text" at bounding box center [335, 57] width 555 height 8
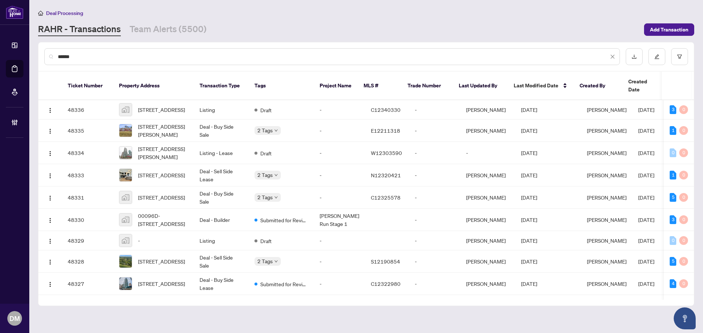
type input "******"
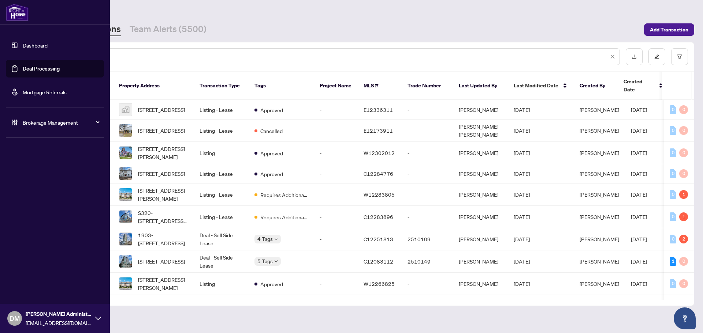
drag, startPoint x: 83, startPoint y: 55, endPoint x: 18, endPoint y: 55, distance: 65.1
click at [18, 55] on div "Dashboard Deal Processing Mortgage Referrals Brokerage Management DM Don Mills …" at bounding box center [351, 166] width 703 height 333
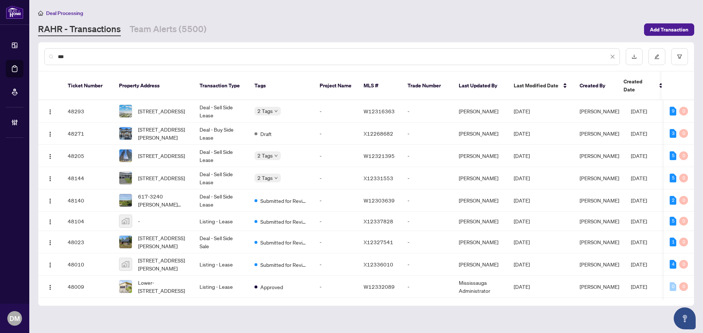
click at [185, 59] on input "***" at bounding box center [333, 57] width 550 height 8
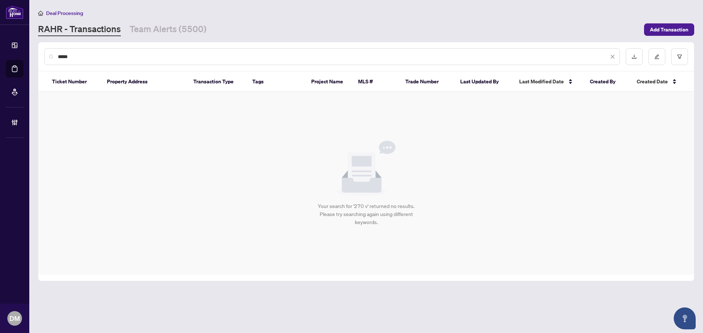
type input "***"
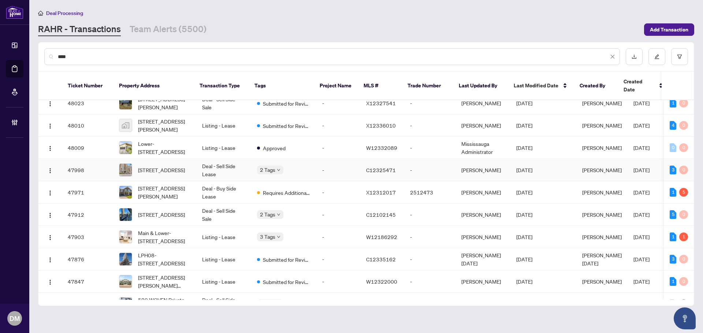
scroll to position [146, 0]
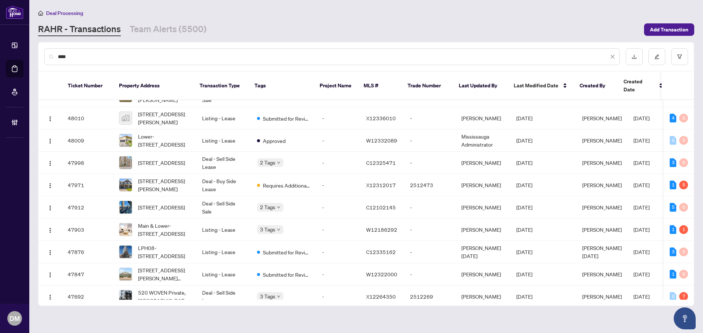
drag, startPoint x: 75, startPoint y: 54, endPoint x: 19, endPoint y: 56, distance: 56.0
click at [19, 56] on div "Dashboard Deal Processing Mortgage Referrals Brokerage Management DM Don Mills …" at bounding box center [351, 166] width 703 height 333
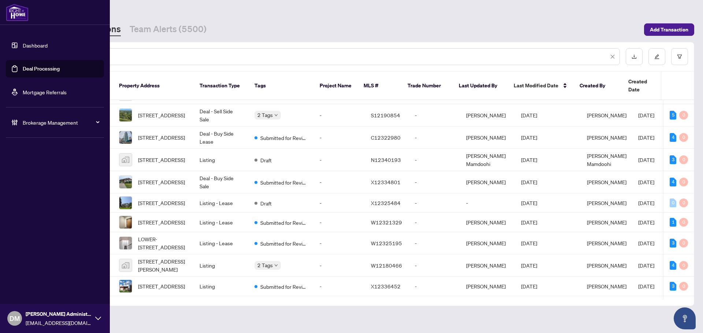
scroll to position [0, 0]
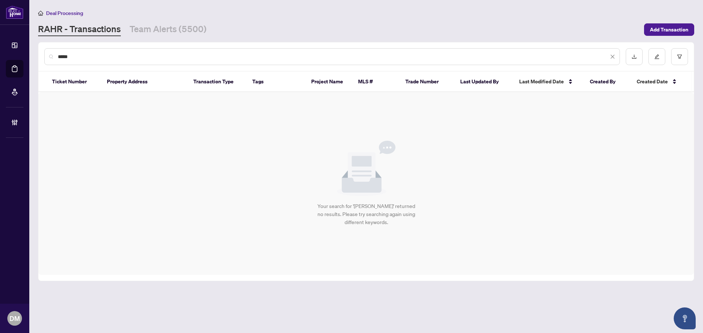
click at [178, 67] on div "*****" at bounding box center [365, 56] width 655 height 29
drag, startPoint x: 171, startPoint y: 60, endPoint x: 168, endPoint y: 56, distance: 4.9
click at [171, 60] on div "*****" at bounding box center [331, 56] width 575 height 17
click at [168, 55] on input "*****" at bounding box center [333, 57] width 550 height 8
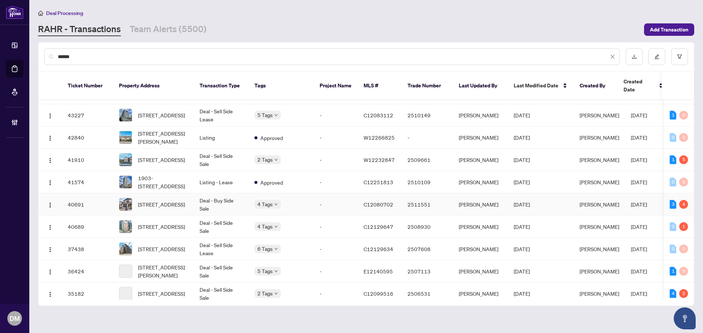
scroll to position [183, 0]
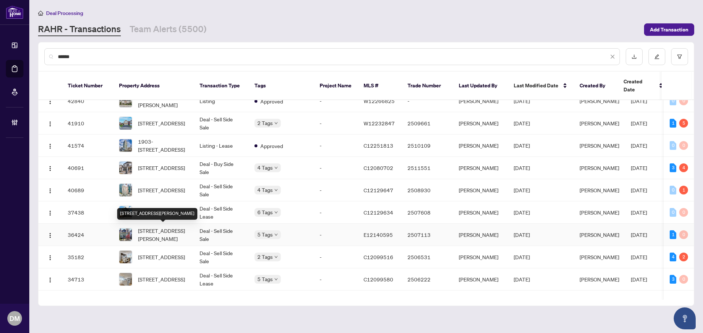
type input "******"
click at [172, 228] on span "207 Victor Ave, Toronto, Ontario M4K 1B3, Canada" at bounding box center [163, 235] width 50 height 16
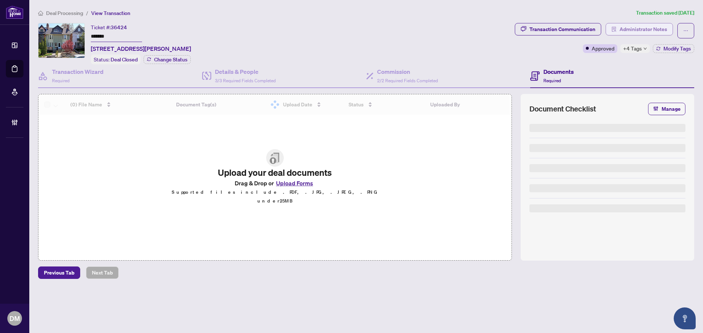
click at [638, 31] on span "Administrator Notes" at bounding box center [643, 29] width 48 height 12
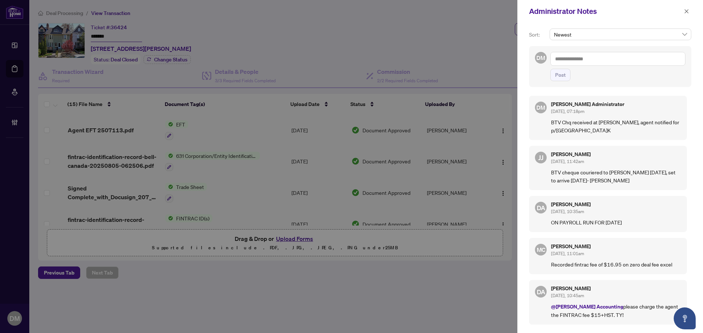
drag, startPoint x: 686, startPoint y: 12, endPoint x: 681, endPoint y: 12, distance: 5.1
click at [686, 12] on icon "close" at bounding box center [686, 11] width 5 height 5
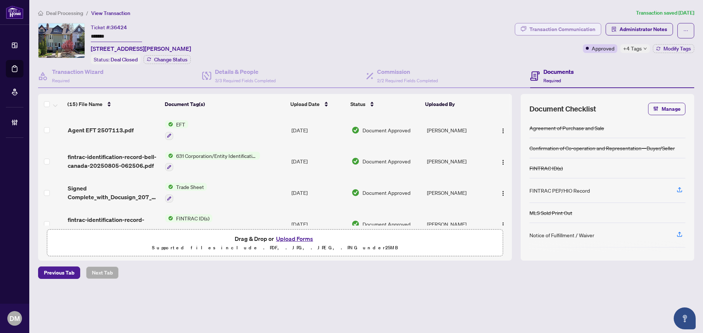
click at [546, 27] on div "Transaction Communication" at bounding box center [562, 29] width 66 height 12
type textarea "**********"
click at [72, 13] on span "Deal Processing" at bounding box center [64, 13] width 37 height 7
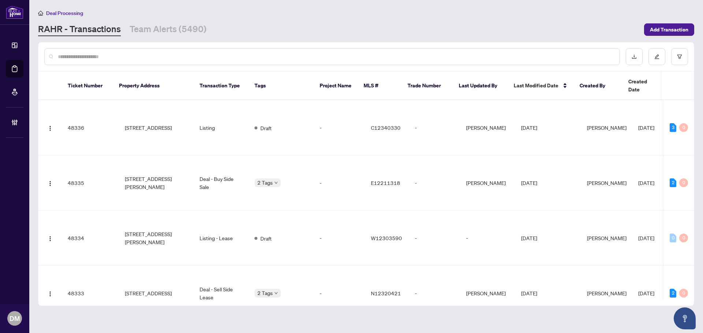
click at [179, 56] on input "text" at bounding box center [335, 57] width 555 height 8
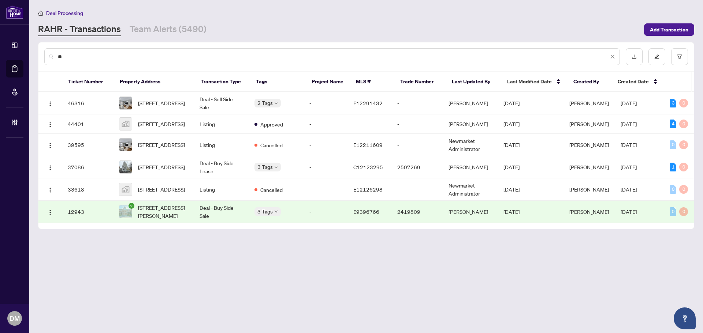
type input "*"
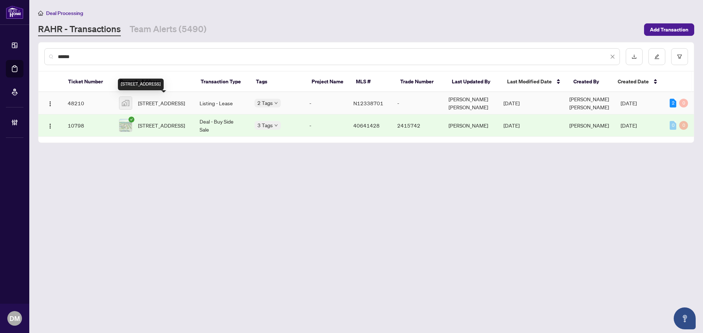
type input "******"
click at [164, 104] on span "16 Portland Crescent, Newmarket, ON, Canada" at bounding box center [161, 103] width 47 height 8
